Goal: Transaction & Acquisition: Purchase product/service

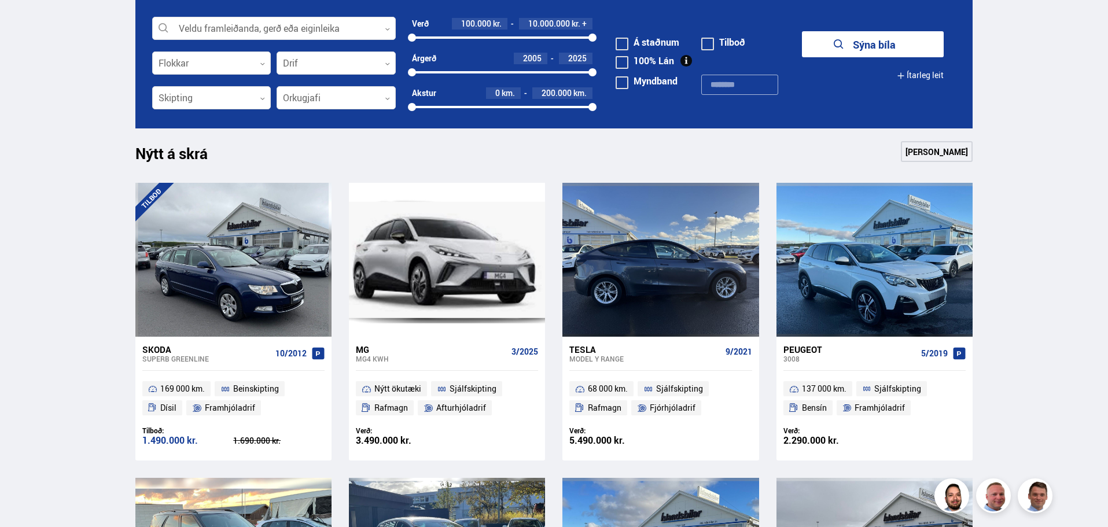
scroll to position [269, 0]
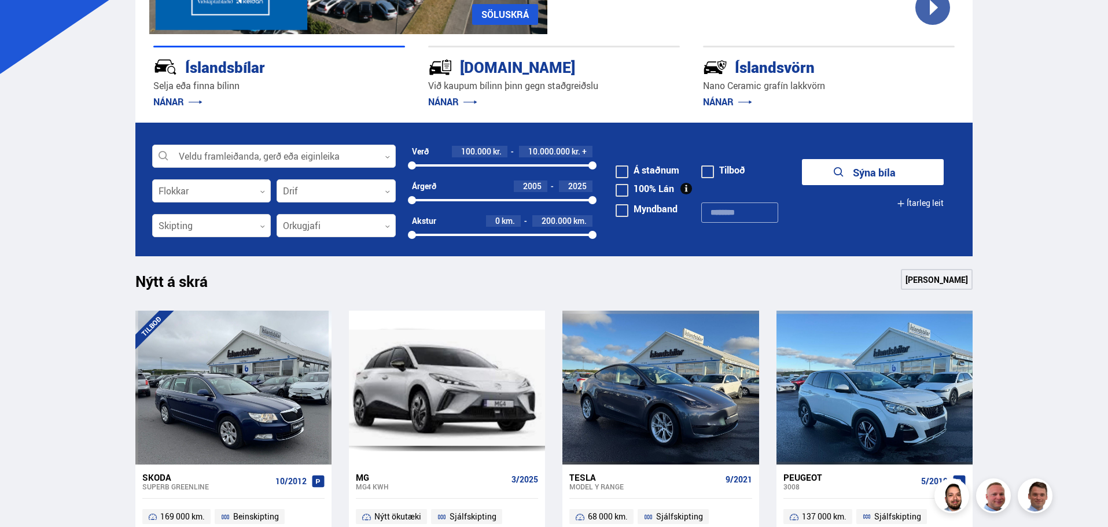
click at [615, 167] on form "Veldu framleiðanda, gerð eða eiginleika 0 Flokkar 0 Drif 0 Verð 100.000 kr. 10.…" at bounding box center [554, 190] width 838 height 134
click at [622, 173] on span at bounding box center [622, 172] width 13 height 13
click at [872, 168] on button "Sýna 190 bíla" at bounding box center [873, 172] width 142 height 26
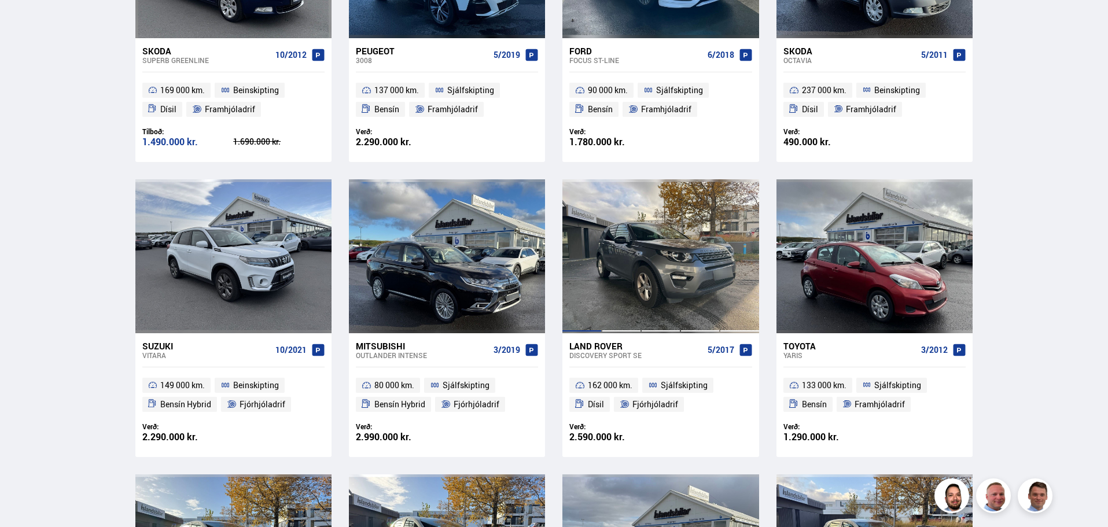
scroll to position [463, 0]
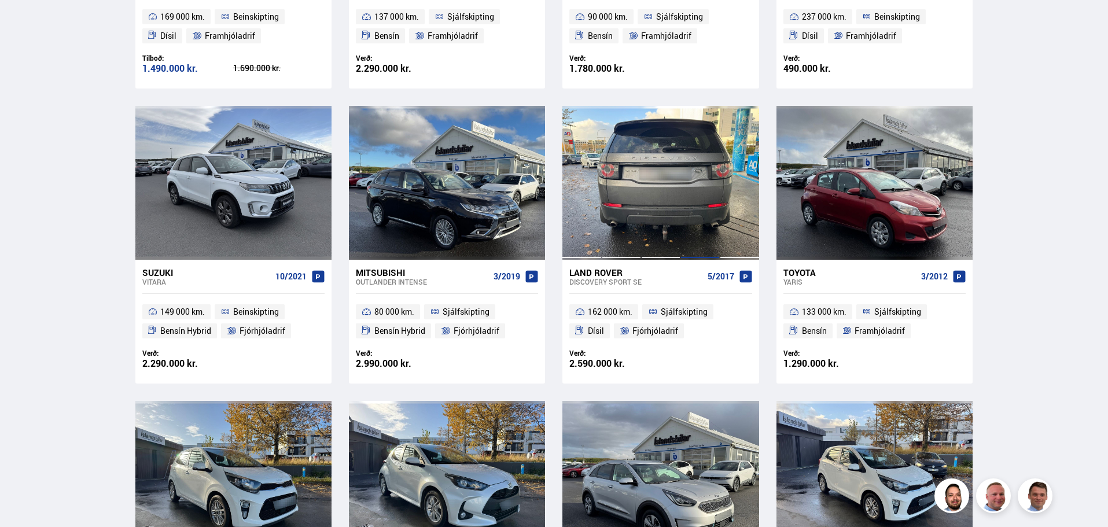
click at [718, 137] on div at bounding box center [700, 183] width 39 height 154
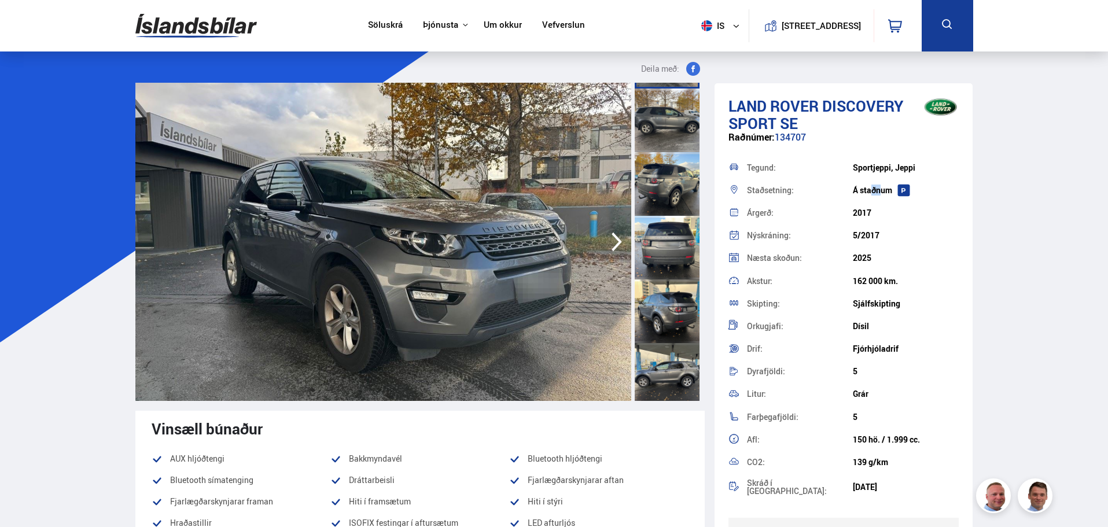
drag, startPoint x: 852, startPoint y: 187, endPoint x: 859, endPoint y: 186, distance: 7.0
click at [859, 186] on div "Á staðnum" at bounding box center [906, 190] width 106 height 9
click at [871, 188] on div "Á staðnum" at bounding box center [906, 190] width 106 height 9
drag, startPoint x: 848, startPoint y: 190, endPoint x: 905, endPoint y: 194, distance: 56.3
click at [905, 194] on div "Staðsetning: Á [GEOGRAPHIC_DATA]" at bounding box center [844, 190] width 231 height 23
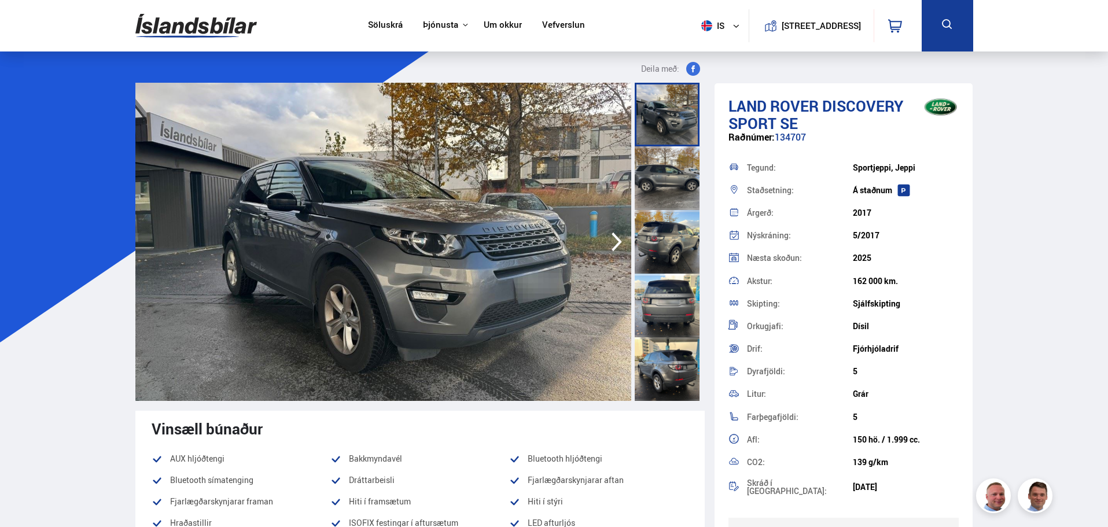
click at [486, 23] on link "Um okkur" at bounding box center [503, 26] width 38 height 12
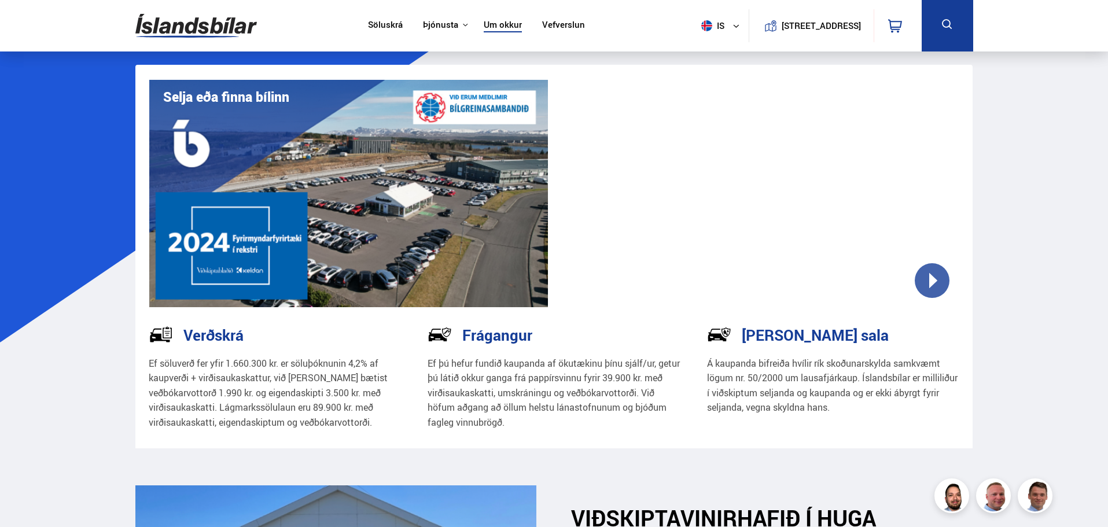
click at [546, 24] on link "Vefverslun" at bounding box center [563, 26] width 43 height 12
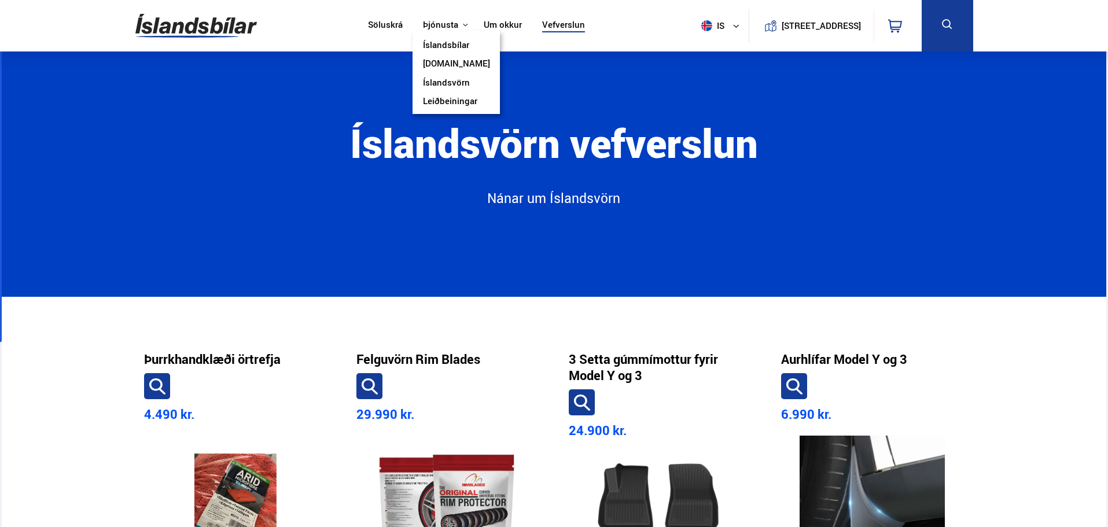
click at [442, 80] on link "Íslandsvörn" at bounding box center [446, 84] width 47 height 12
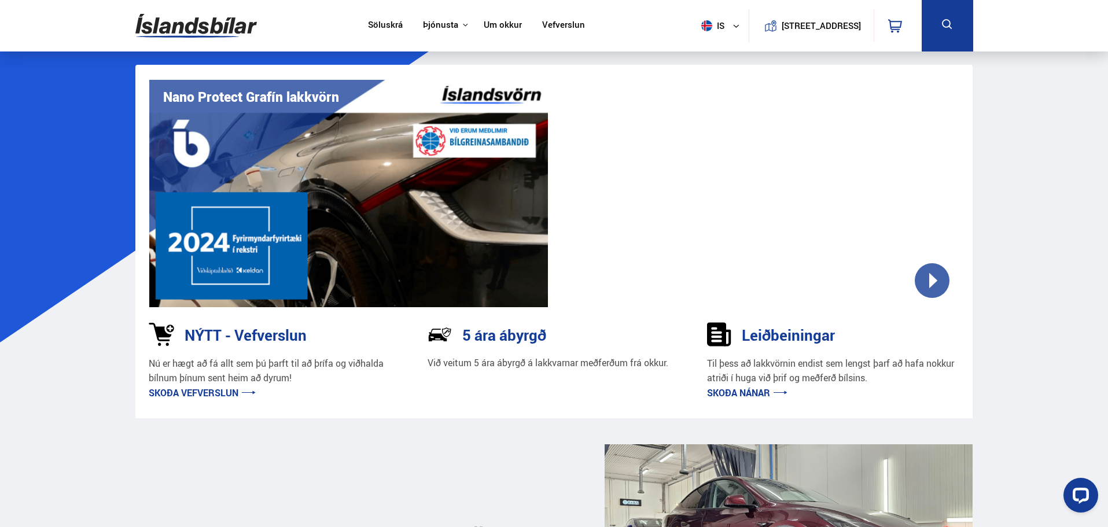
click at [563, 24] on link "Vefverslun" at bounding box center [563, 26] width 43 height 12
